Goal: Task Accomplishment & Management: Complete application form

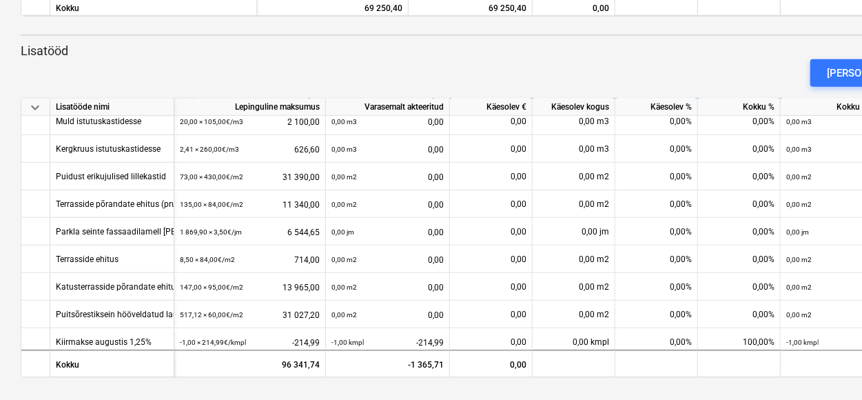
scroll to position [413, 0]
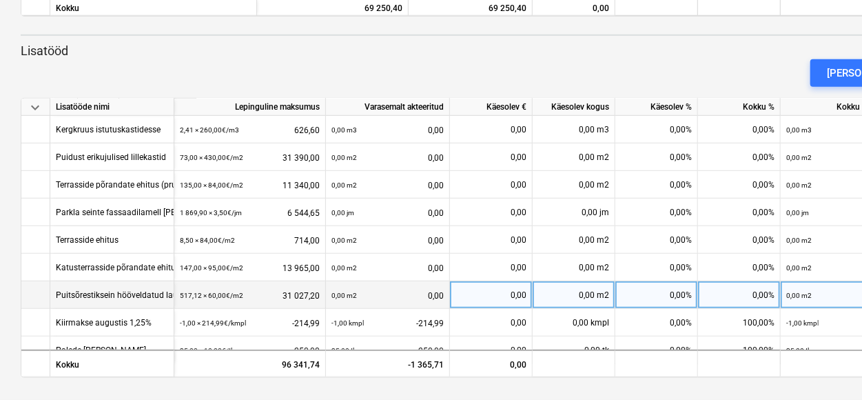
click at [568, 294] on div "0,00 m2" at bounding box center [574, 295] width 83 height 28
type input "234"
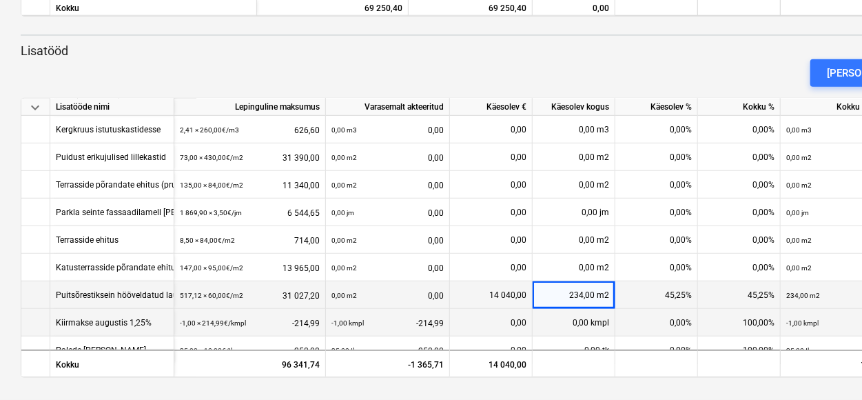
click at [652, 318] on div "0,00%" at bounding box center [656, 323] width 83 height 28
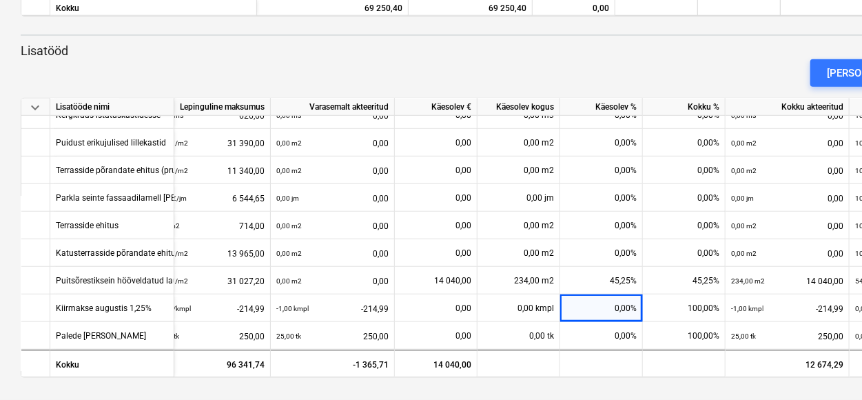
scroll to position [432, 24]
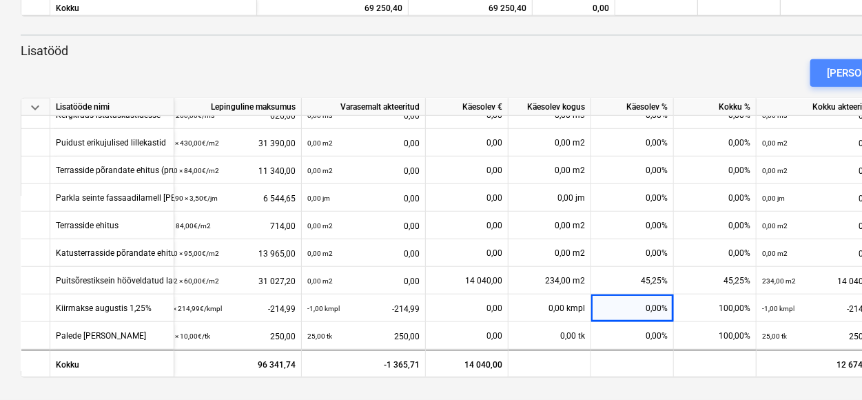
click at [847, 65] on button "[PERSON_NAME]" at bounding box center [866, 73] width 112 height 28
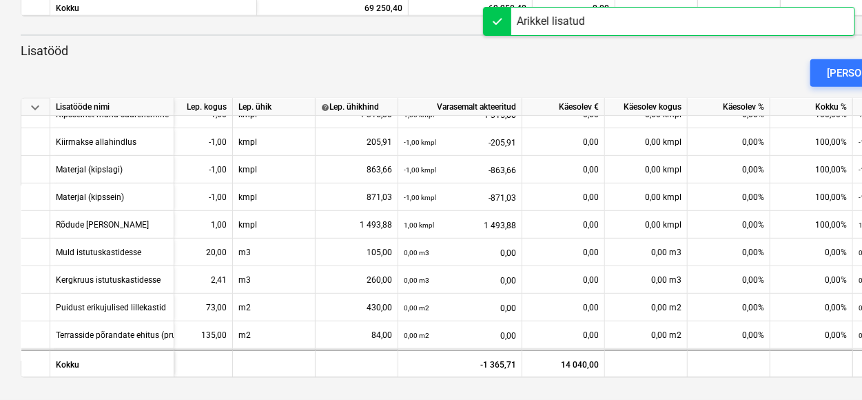
scroll to position [225, 24]
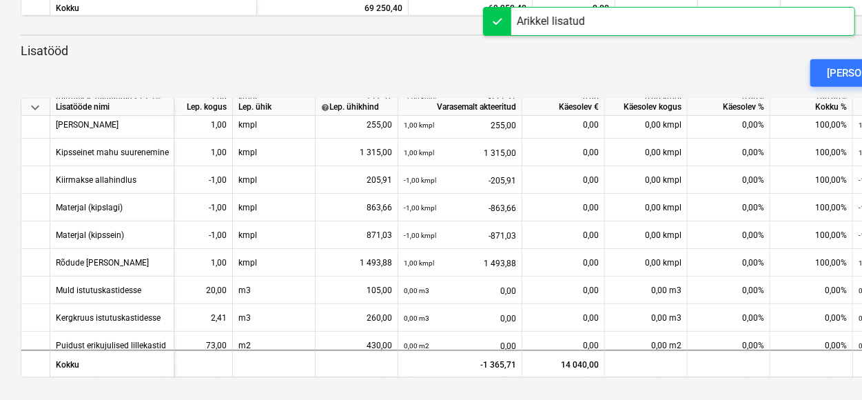
click at [564, 21] on div "Arikkel lisatud" at bounding box center [551, 21] width 68 height 17
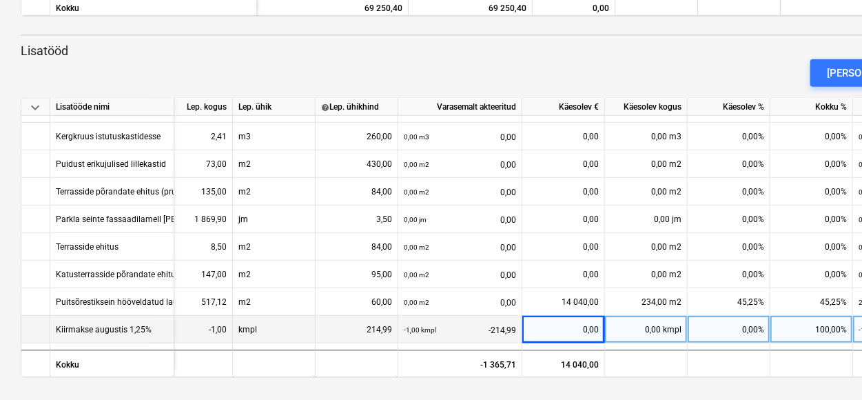
scroll to position [460, 24]
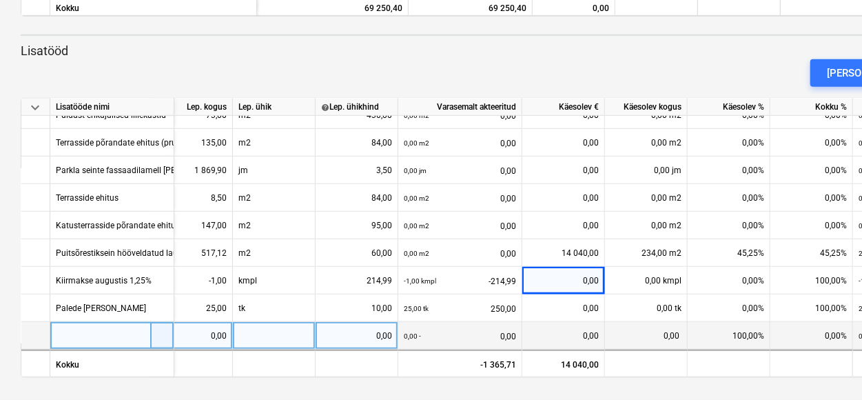
click at [79, 332] on div at bounding box center [112, 336] width 124 height 28
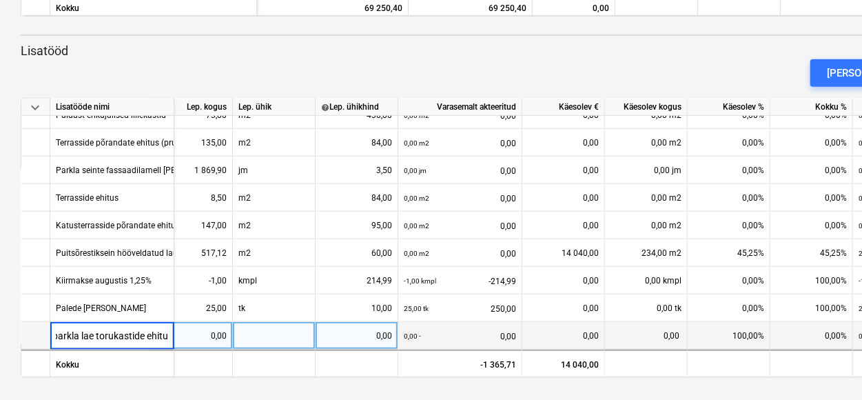
type input "välis parkla lae torukastide ehitus"
click at [203, 333] on div "0,00" at bounding box center [191, 336] width 71 height 28
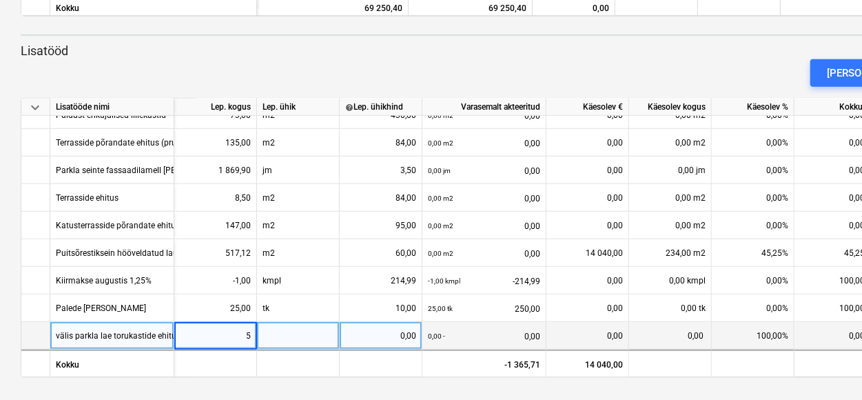
type input "52"
click at [270, 337] on div at bounding box center [298, 336] width 83 height 28
click at [380, 329] on div "0,00" at bounding box center [380, 336] width 71 height 28
type input "25"
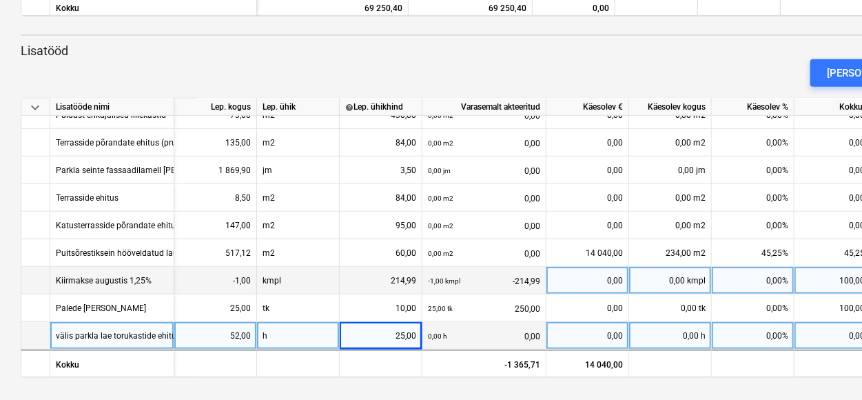
click at [485, 287] on div "-1,00 kmpl -214,99" at bounding box center [484, 281] width 112 height 28
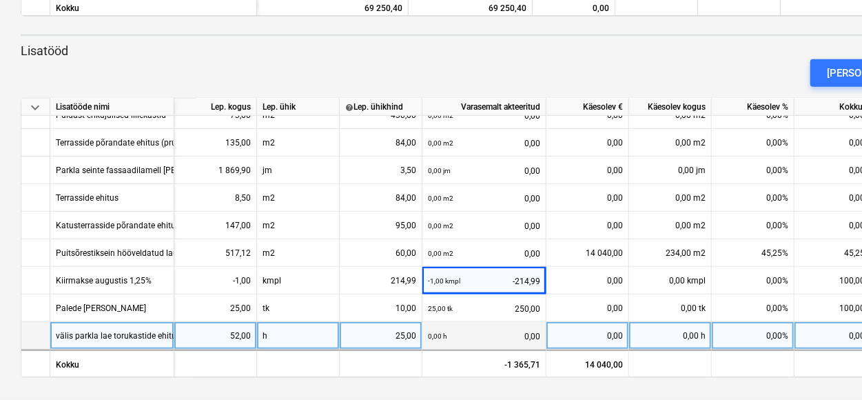
click at [842, 335] on div "0,00%" at bounding box center [835, 336] width 83 height 28
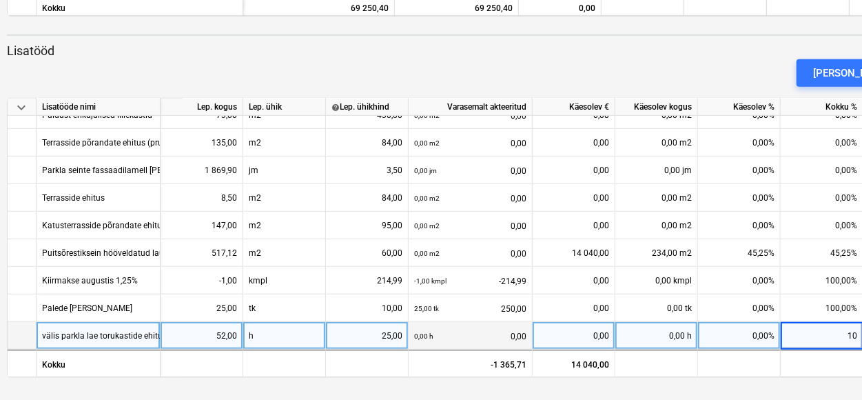
type input "100"
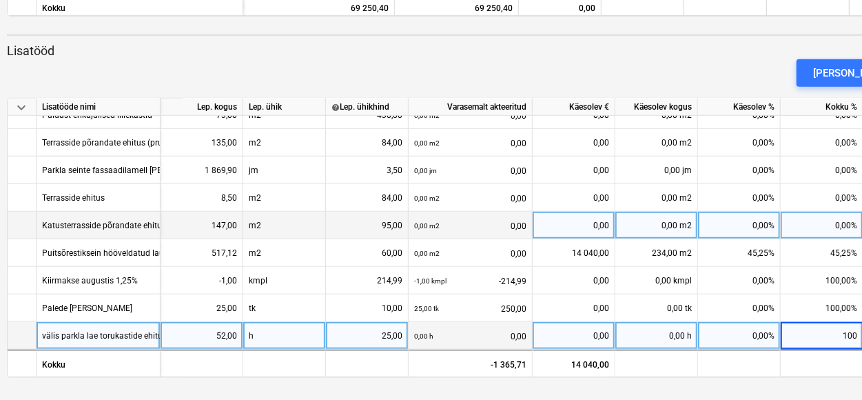
click at [555, 226] on div "0,00" at bounding box center [573, 226] width 71 height 28
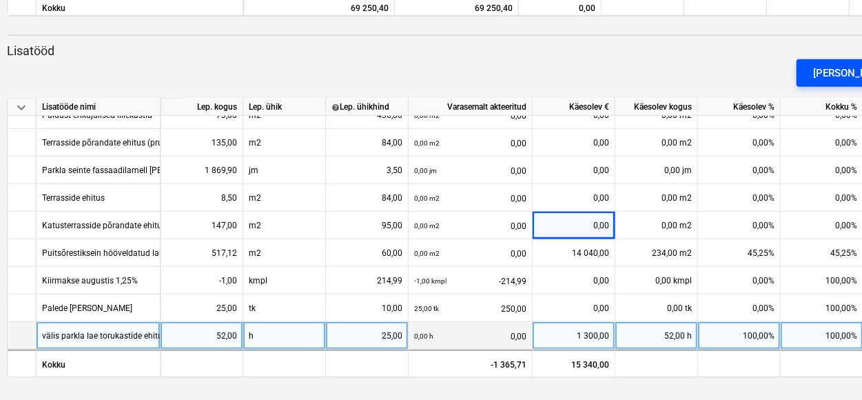
click at [842, 74] on div "[PERSON_NAME]" at bounding box center [852, 73] width 79 height 18
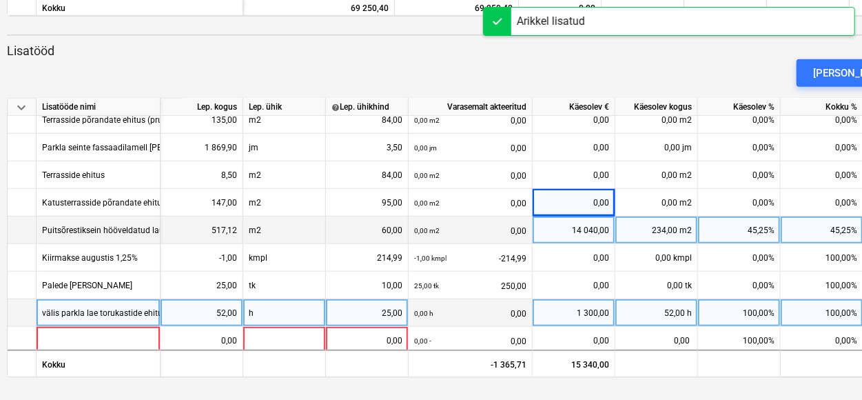
scroll to position [487, 0]
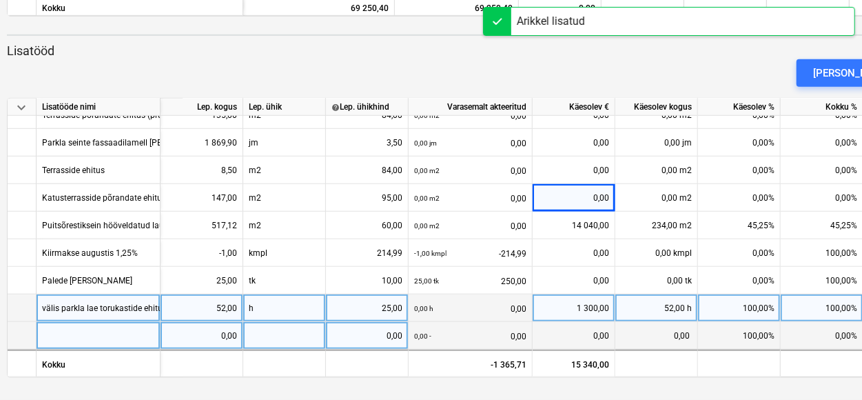
click at [59, 325] on div at bounding box center [99, 336] width 124 height 28
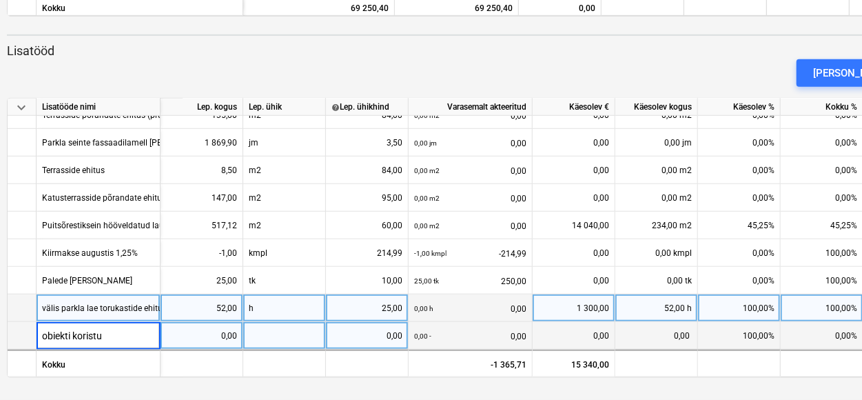
type input "obiekti koristus"
click at [215, 328] on div "0,00" at bounding box center [201, 336] width 71 height 28
type input "20"
click at [267, 325] on div at bounding box center [284, 336] width 83 height 28
type input "5"
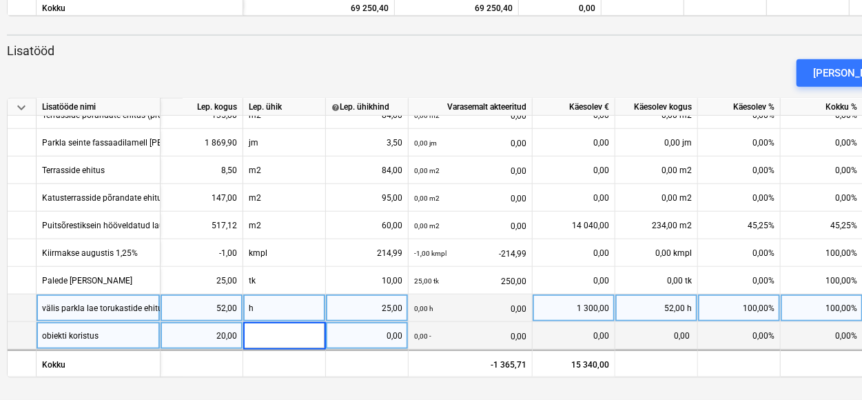
type input "h"
click at [378, 337] on div "0,00" at bounding box center [366, 336] width 71 height 28
type input "15"
click at [800, 327] on div "0,00%" at bounding box center [822, 336] width 83 height 28
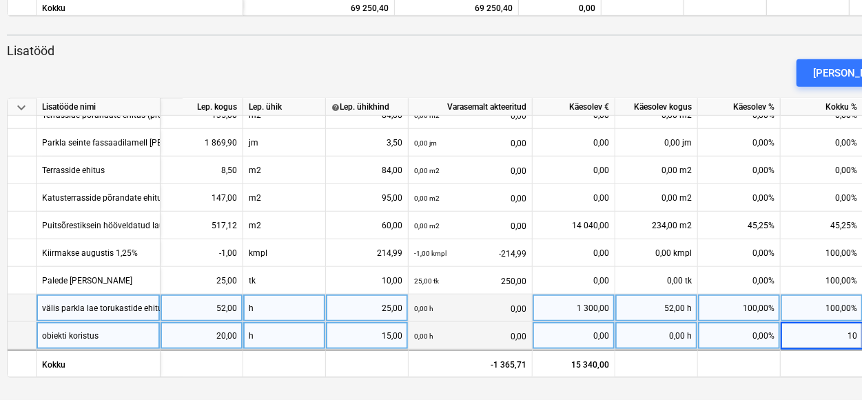
type input "100"
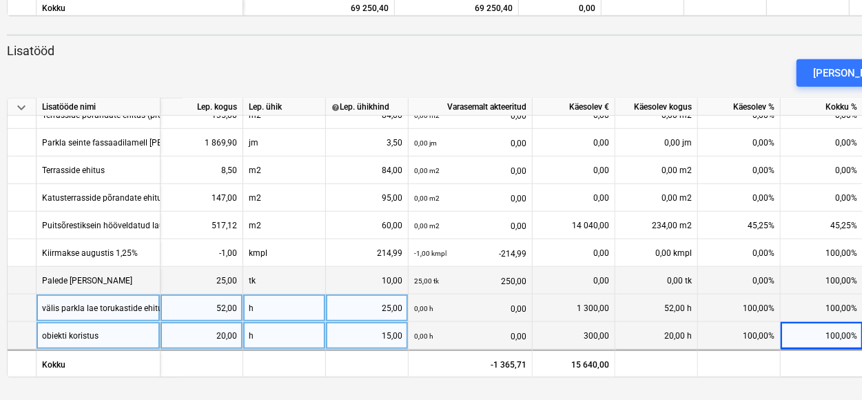
click at [569, 267] on div "0,00" at bounding box center [573, 281] width 71 height 28
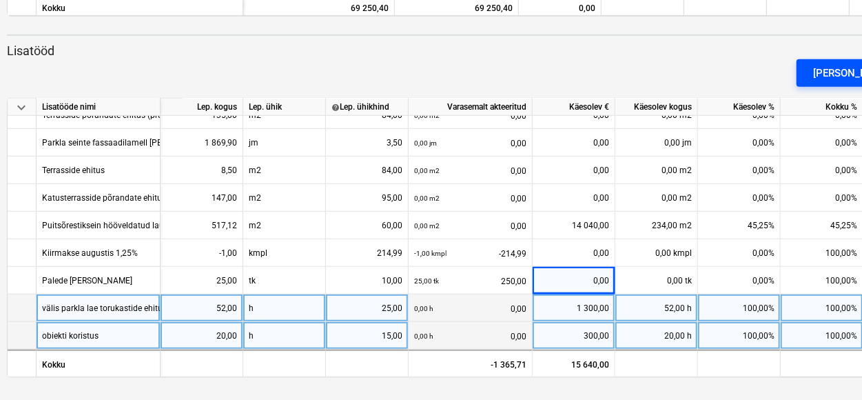
click at [836, 76] on button "[PERSON_NAME]" at bounding box center [852, 73] width 112 height 28
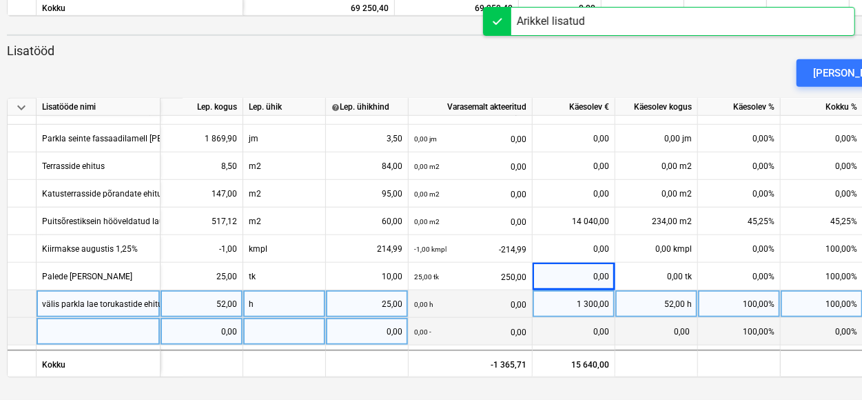
click at [74, 327] on div at bounding box center [99, 332] width 124 height 28
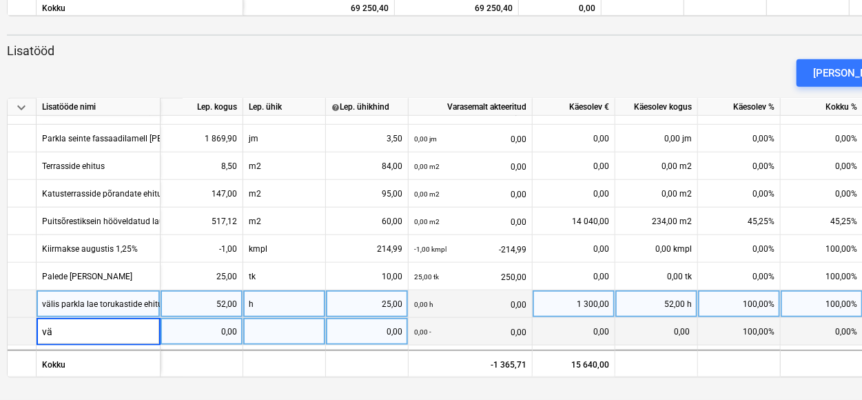
type input "v"
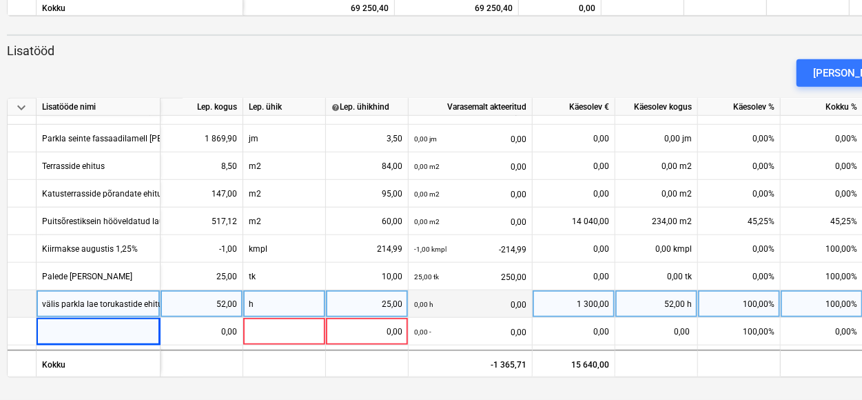
click at [226, 301] on div "52,00" at bounding box center [201, 304] width 71 height 28
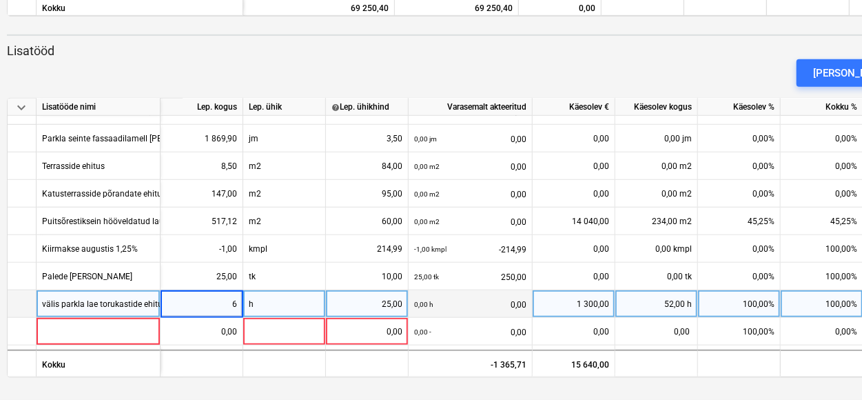
type input "64"
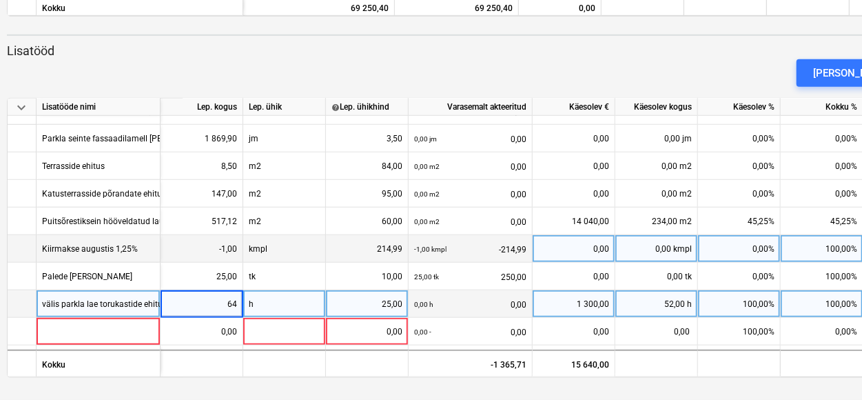
click at [196, 255] on div "-1,00" at bounding box center [201, 249] width 71 height 28
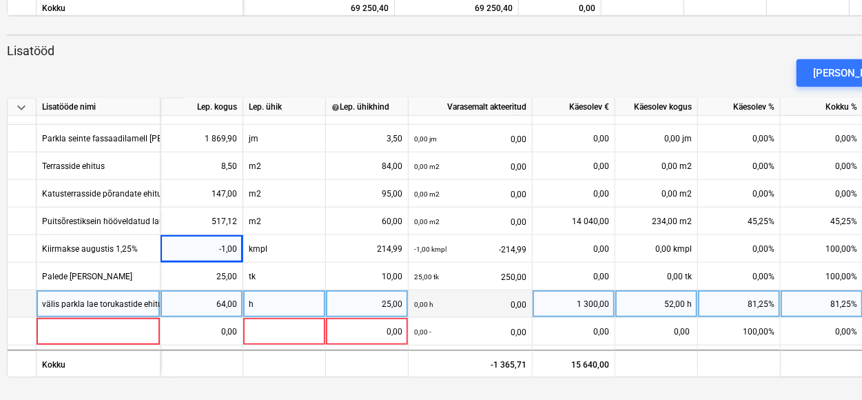
click at [856, 304] on div "81,25%" at bounding box center [822, 304] width 83 height 28
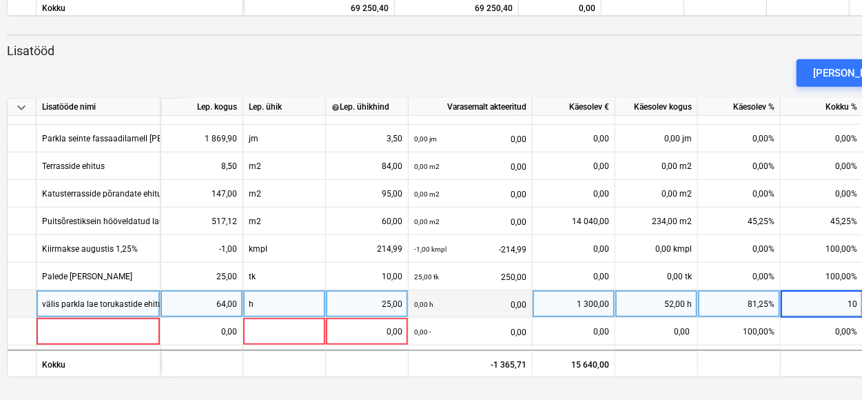
type input "100"
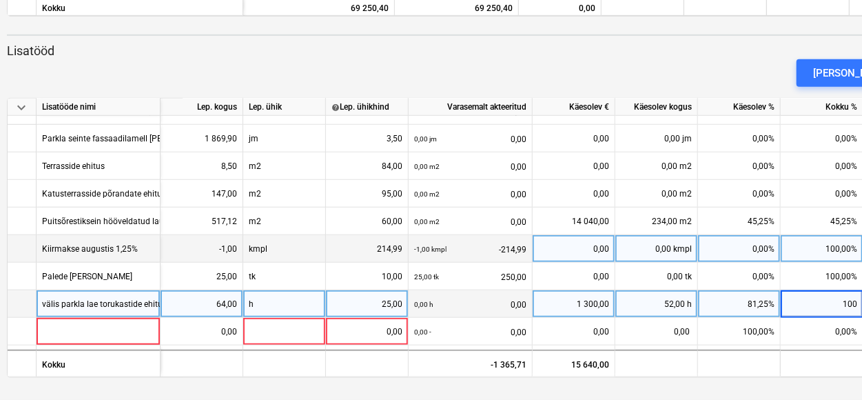
click at [758, 252] on div "0,00%" at bounding box center [739, 249] width 83 height 28
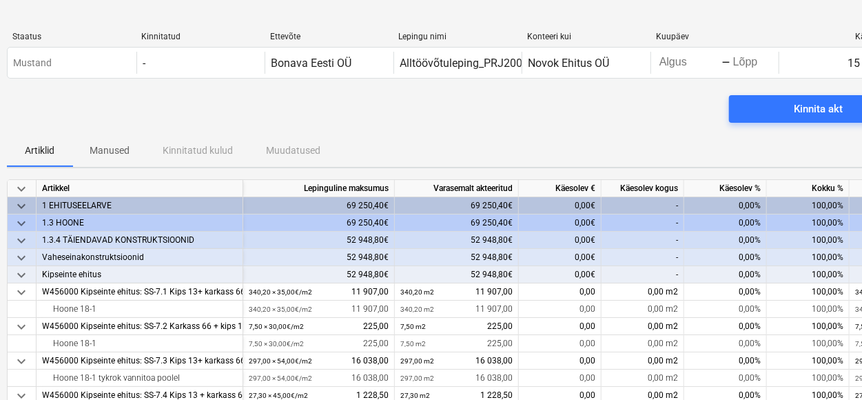
scroll to position [0, 14]
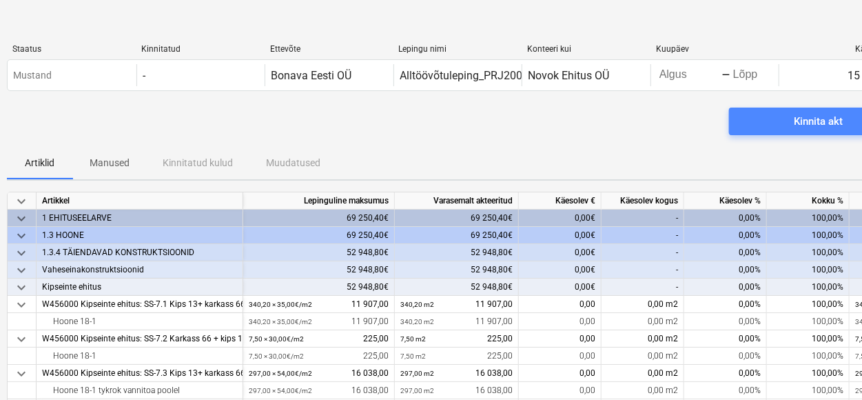
click at [781, 113] on span "Kinnita akt" at bounding box center [818, 121] width 146 height 18
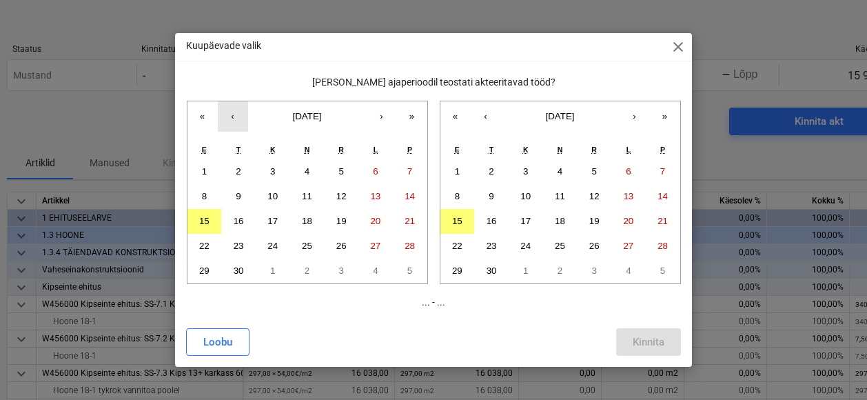
click at [234, 112] on button "‹" at bounding box center [233, 116] width 30 height 30
click at [347, 223] on button "15" at bounding box center [341, 221] width 34 height 25
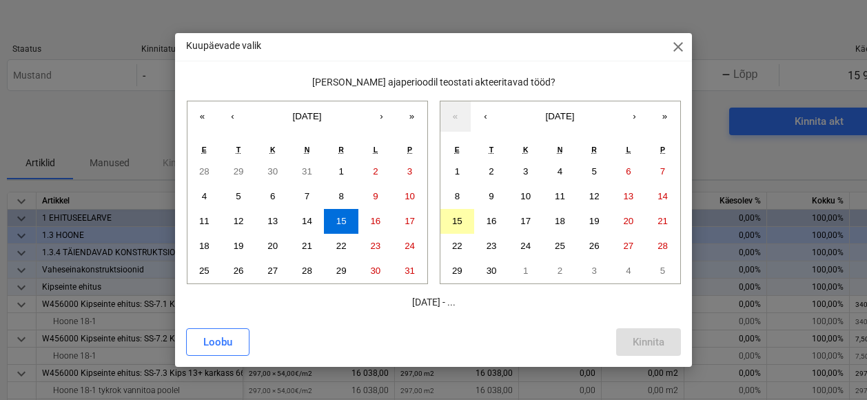
click at [461, 222] on button "15" at bounding box center [457, 221] width 34 height 25
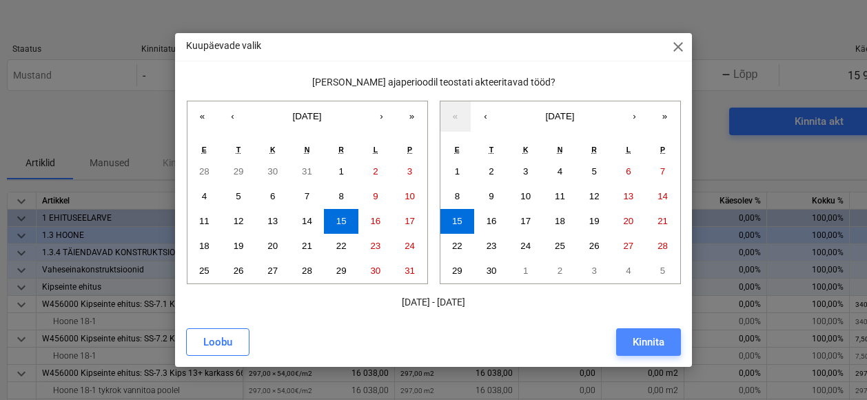
click at [658, 348] on div "Kinnita" at bounding box center [649, 342] width 32 height 18
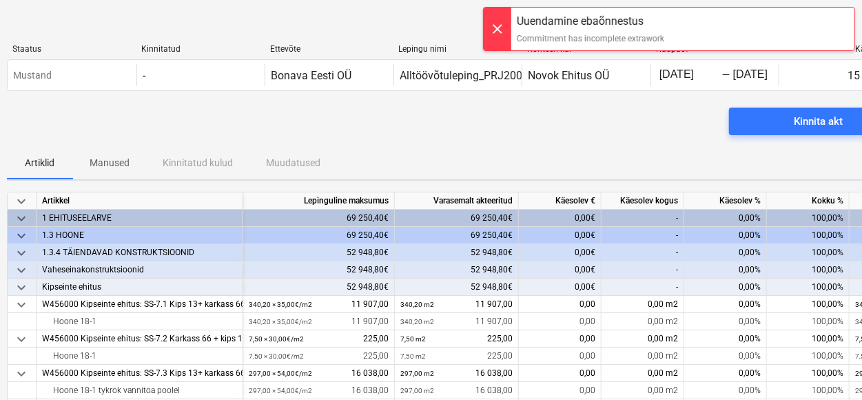
click at [496, 19] on div at bounding box center [498, 29] width 28 height 43
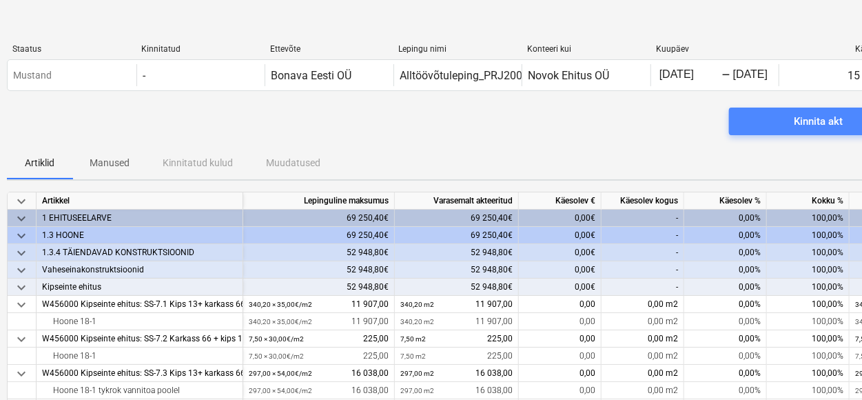
click at [780, 112] on span "Kinnita akt" at bounding box center [818, 121] width 146 height 18
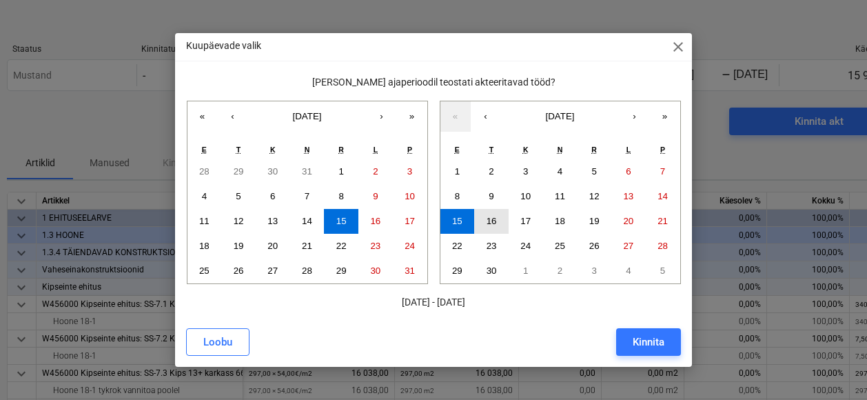
click at [491, 216] on abbr "16" at bounding box center [491, 221] width 10 height 10
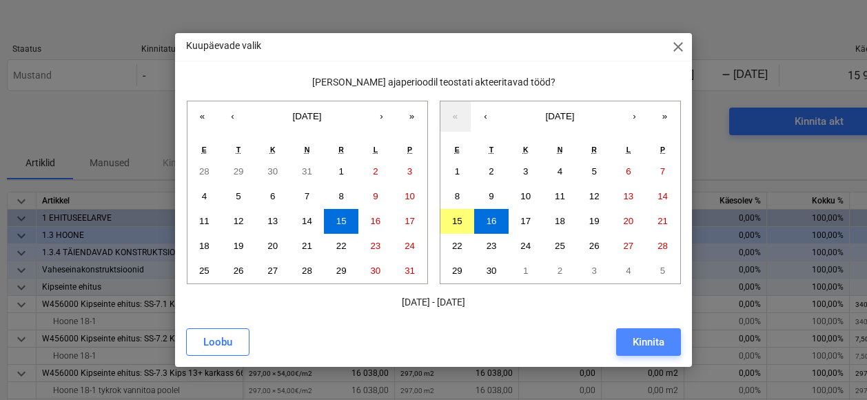
click at [635, 338] on div "Kinnita" at bounding box center [649, 342] width 32 height 18
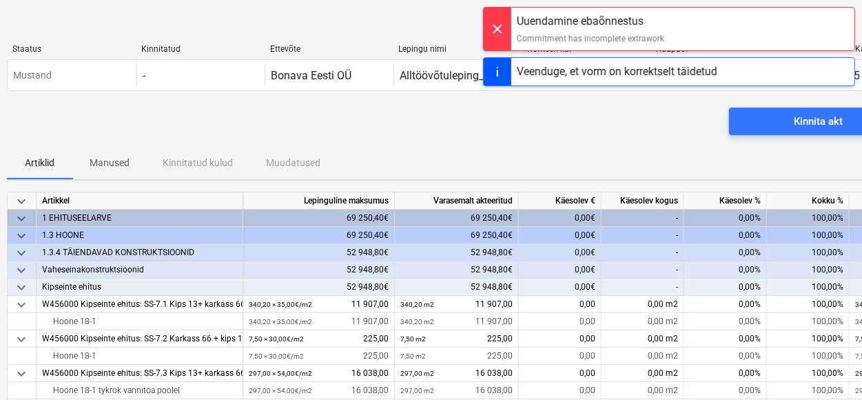
click at [491, 25] on div at bounding box center [498, 29] width 28 height 43
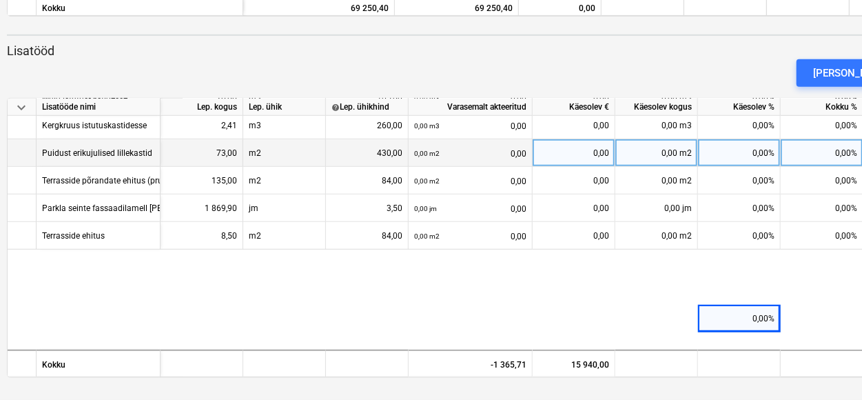
scroll to position [515, 0]
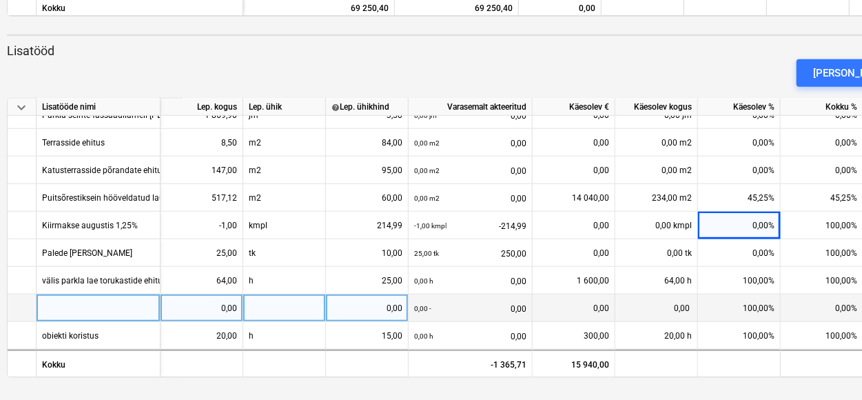
click at [45, 297] on div at bounding box center [99, 308] width 124 height 28
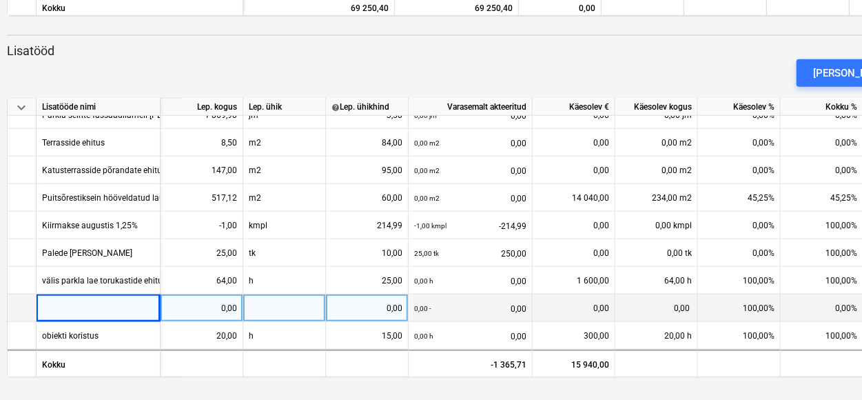
click at [39, 307] on div at bounding box center [99, 308] width 124 height 28
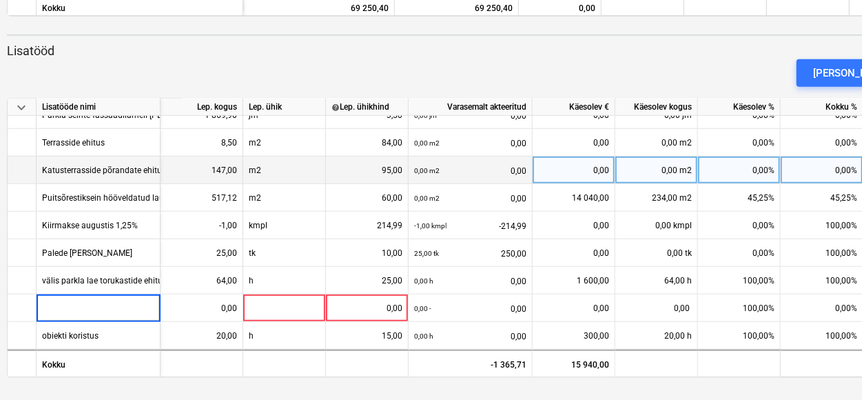
type input "3tk kõvakipsi(3mx1,2)"
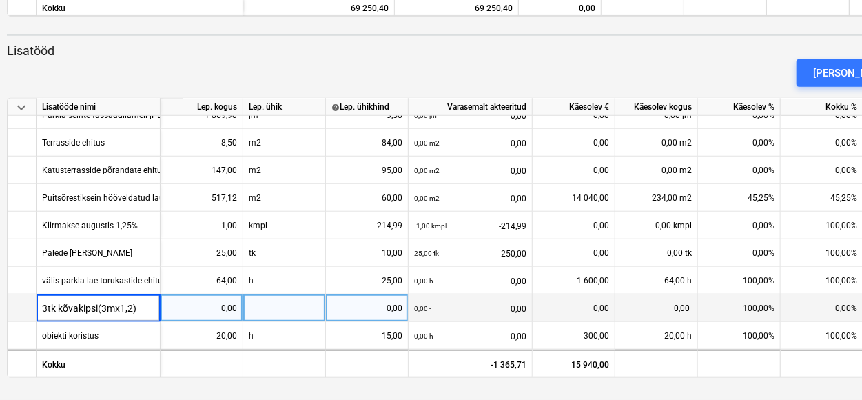
click at [226, 301] on div "0,00" at bounding box center [201, 308] width 71 height 28
type input "tk"
click at [267, 308] on div at bounding box center [284, 308] width 83 height 28
click at [223, 300] on div "0,00" at bounding box center [201, 308] width 71 height 28
type input "3"
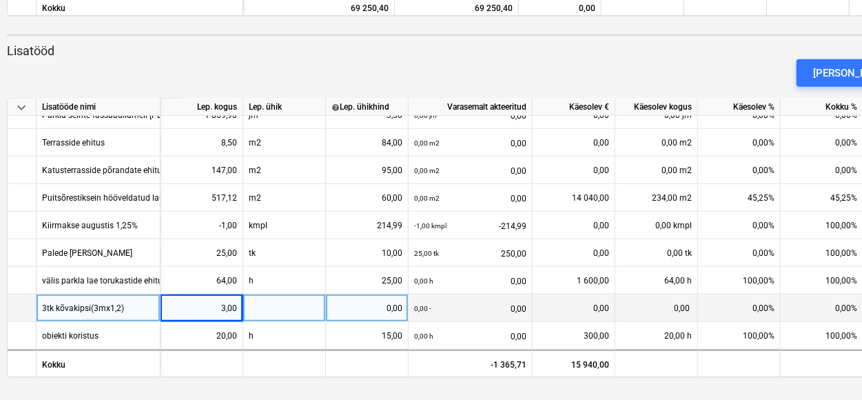
click at [248, 308] on div at bounding box center [284, 308] width 83 height 28
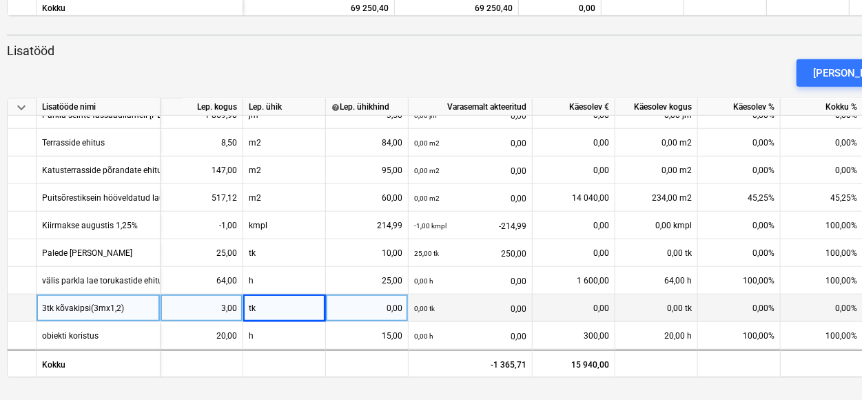
click at [378, 307] on div "0,00" at bounding box center [366, 308] width 71 height 28
type input "12"
click at [831, 308] on div "0,00%" at bounding box center [822, 308] width 83 height 28
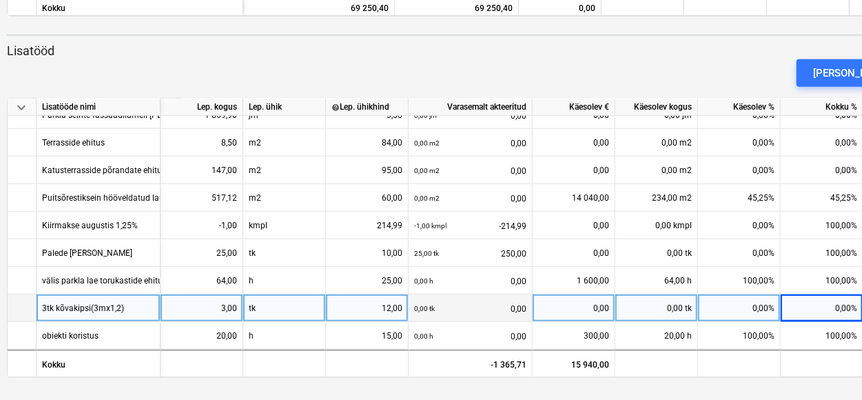
click at [827, 300] on div "0,00%" at bounding box center [822, 308] width 83 height 28
click at [827, 300] on input at bounding box center [822, 307] width 82 height 27
type input "100"
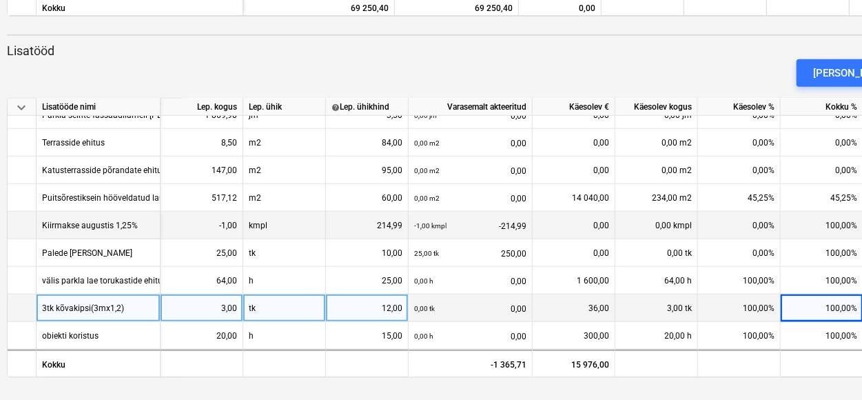
click at [594, 222] on div "0,00" at bounding box center [573, 226] width 71 height 28
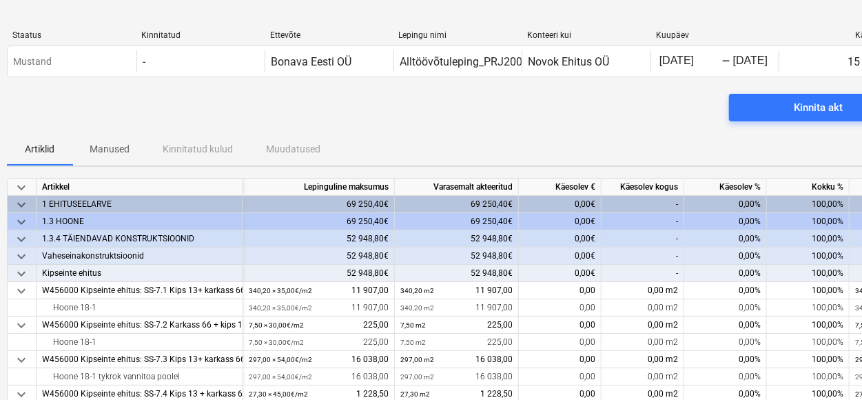
scroll to position [0, 14]
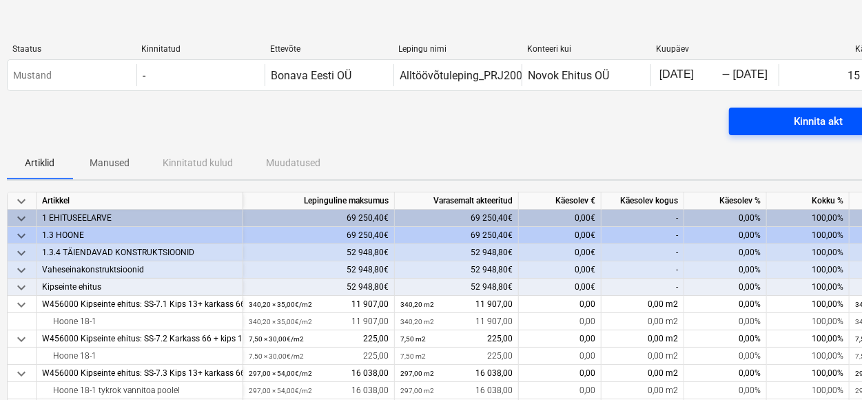
click at [768, 124] on span "Kinnita akt" at bounding box center [818, 121] width 146 height 18
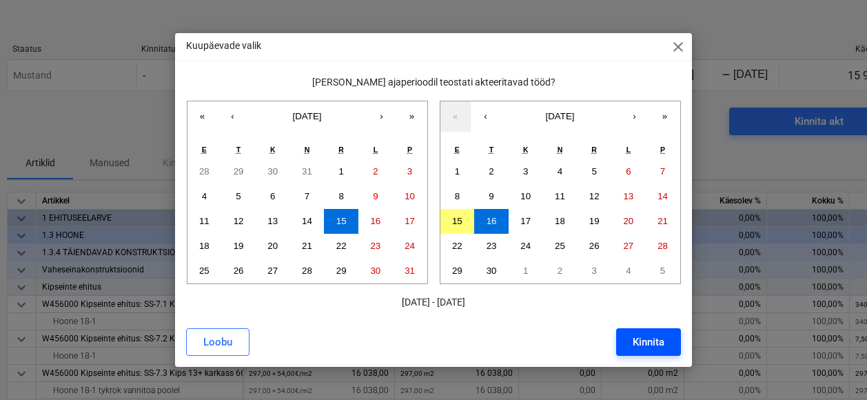
click at [638, 337] on div "Kinnita" at bounding box center [649, 342] width 32 height 18
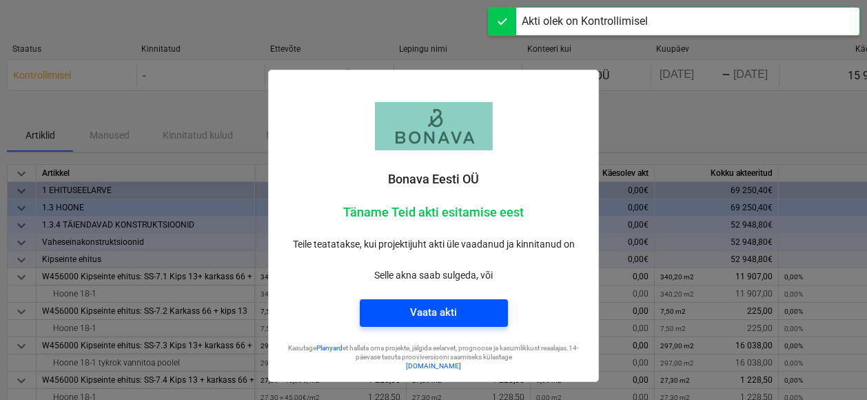
click at [413, 313] on div "Vaata akti" at bounding box center [433, 312] width 47 height 18
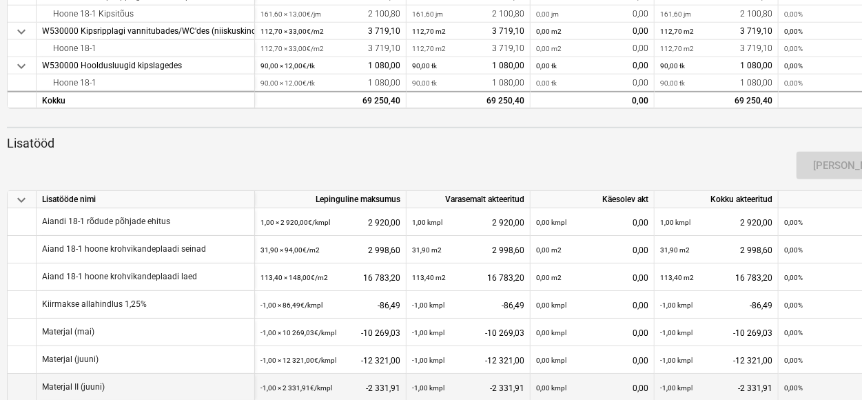
scroll to position [413, 14]
